Goal: Task Accomplishment & Management: Use online tool/utility

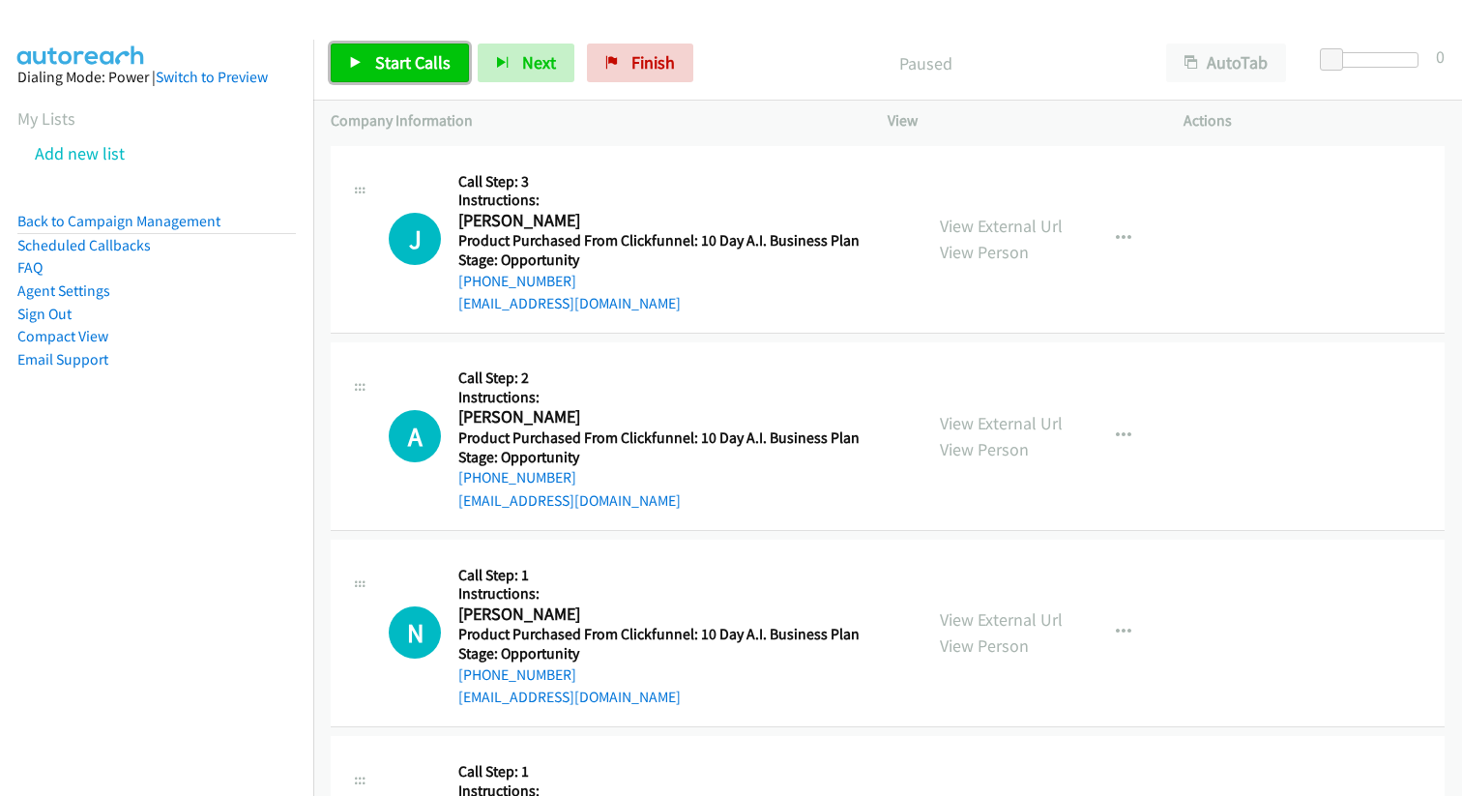
click at [412, 58] on span "Start Calls" at bounding box center [412, 62] width 75 height 22
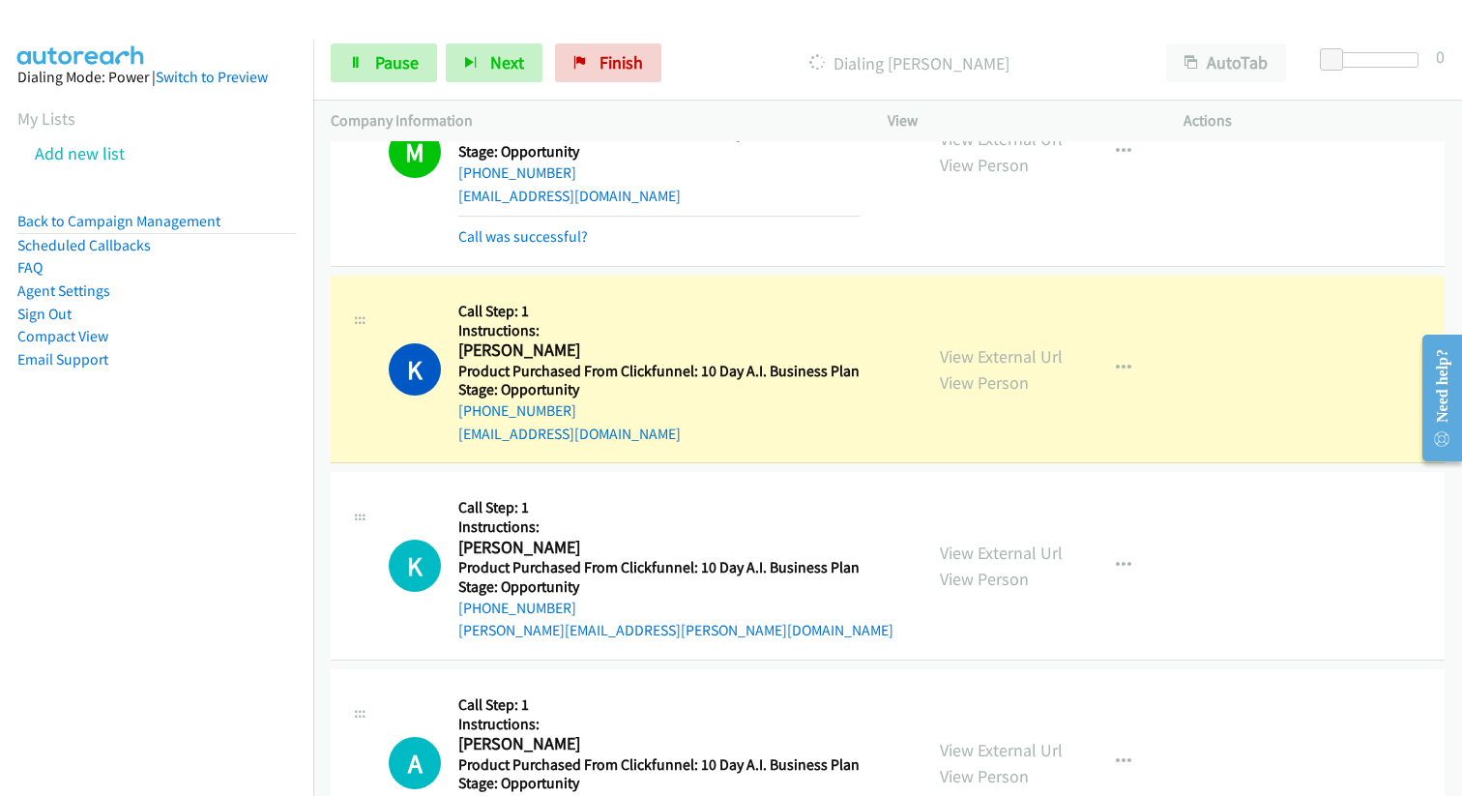
scroll to position [3056, 0]
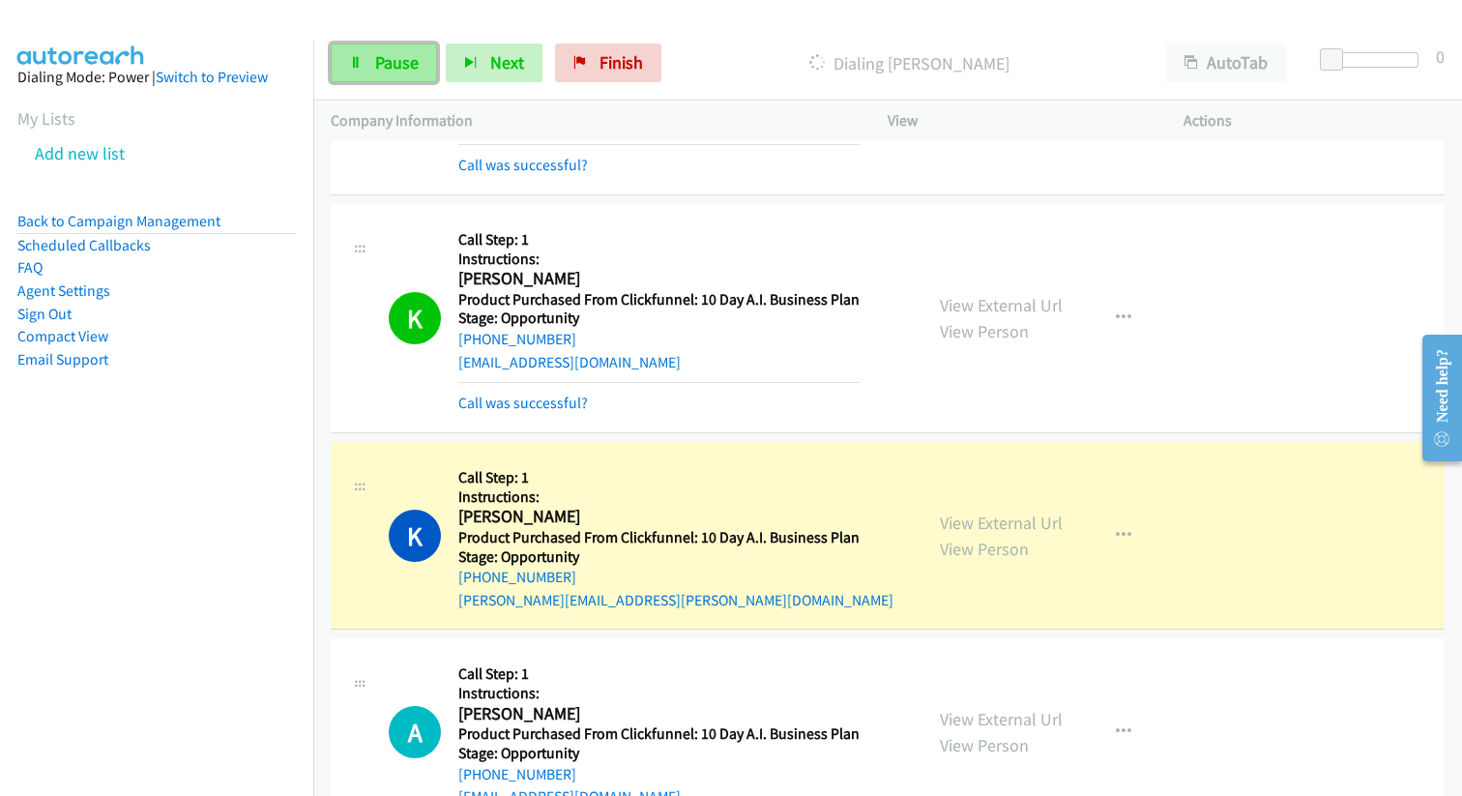
click at [361, 56] on link "Pause" at bounding box center [384, 63] width 106 height 39
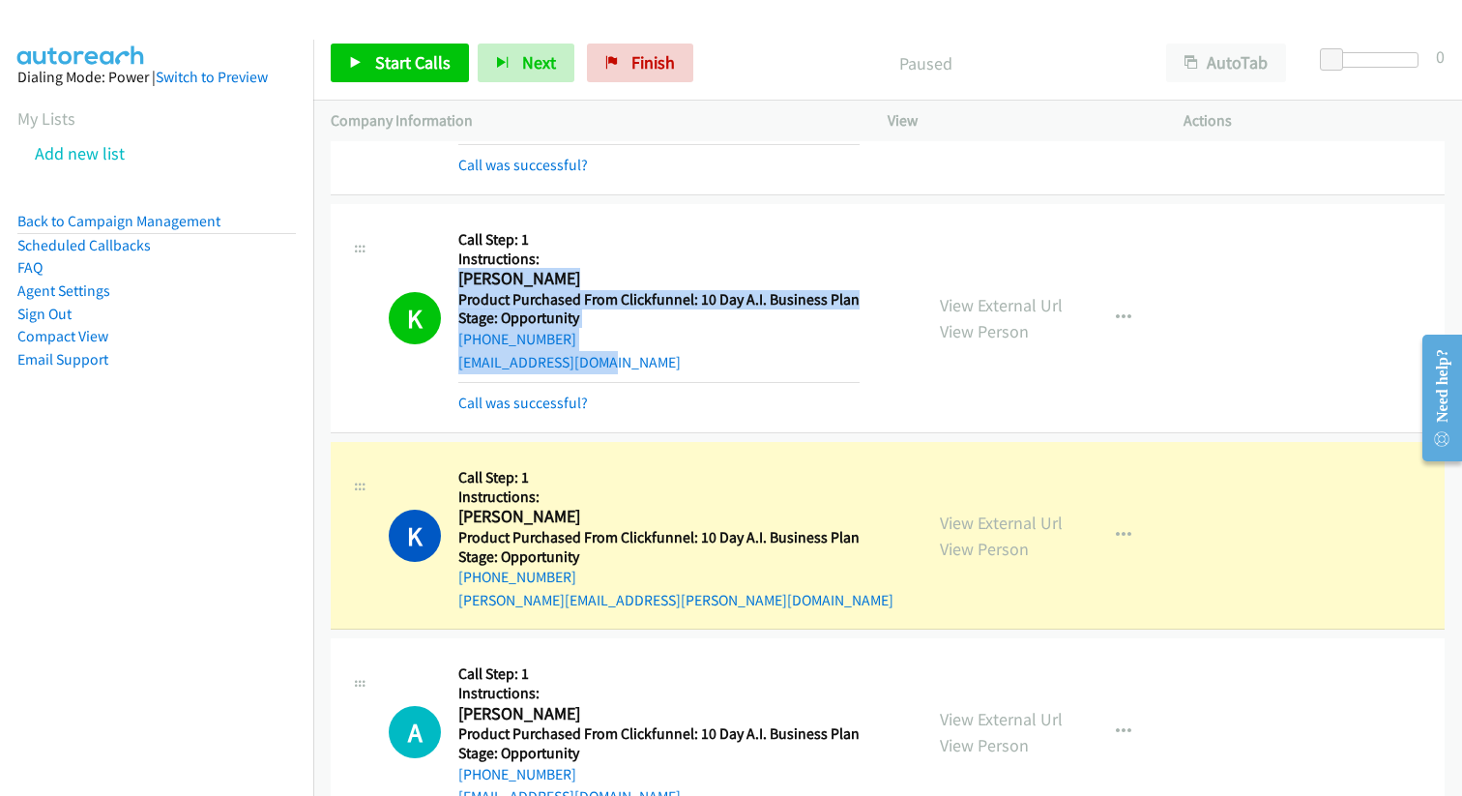
drag, startPoint x: 460, startPoint y: 281, endPoint x: 658, endPoint y: 351, distance: 209.2
click at [660, 353] on div "Callback Scheduled Call Step: 1 Instructions: Kevin Jones America/Chicago Produ…" at bounding box center [658, 317] width 401 height 193
copy div "Kevin Jones America/Chicago Product Purchased From Clickfunnel: 10 Day A.I. Bus…"
